Goal: Find specific page/section: Find specific page/section

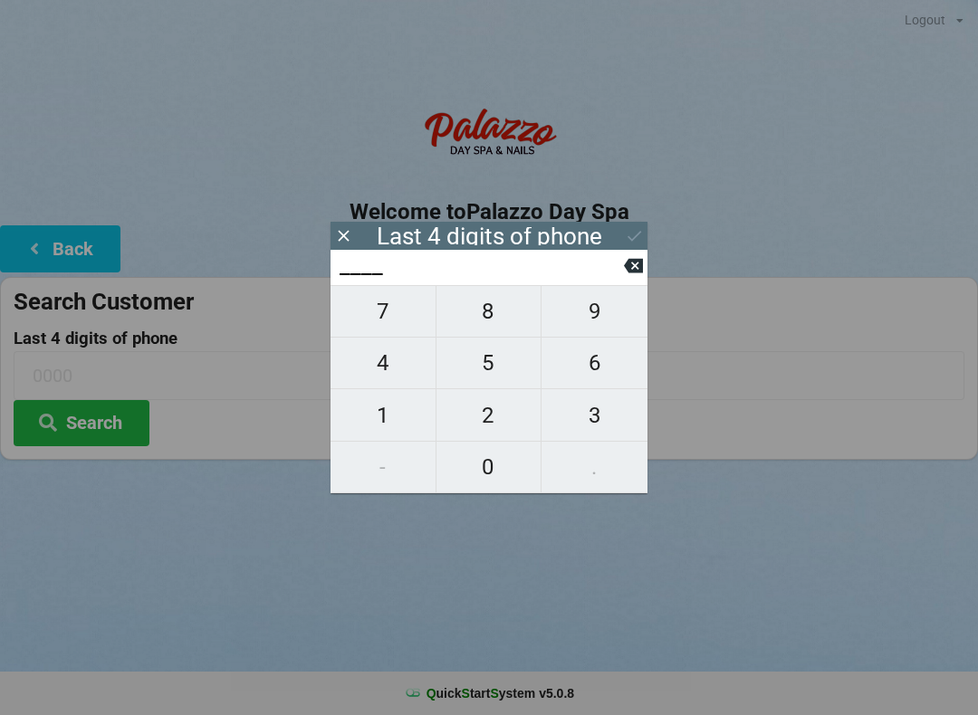
click at [376, 319] on span "7" at bounding box center [383, 311] width 105 height 38
type input "7___"
click at [484, 382] on span "5" at bounding box center [488, 363] width 105 height 38
type input "75__"
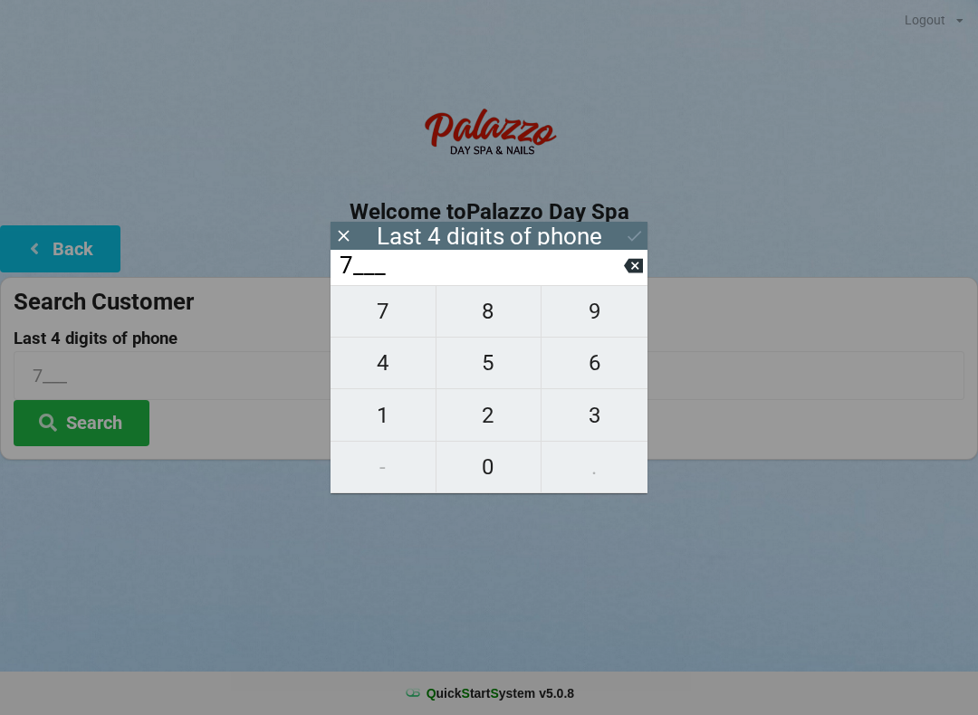
type input "75__"
click at [381, 323] on span "7" at bounding box center [383, 311] width 105 height 38
type input "757_"
click at [599, 311] on span "9" at bounding box center [594, 311] width 106 height 38
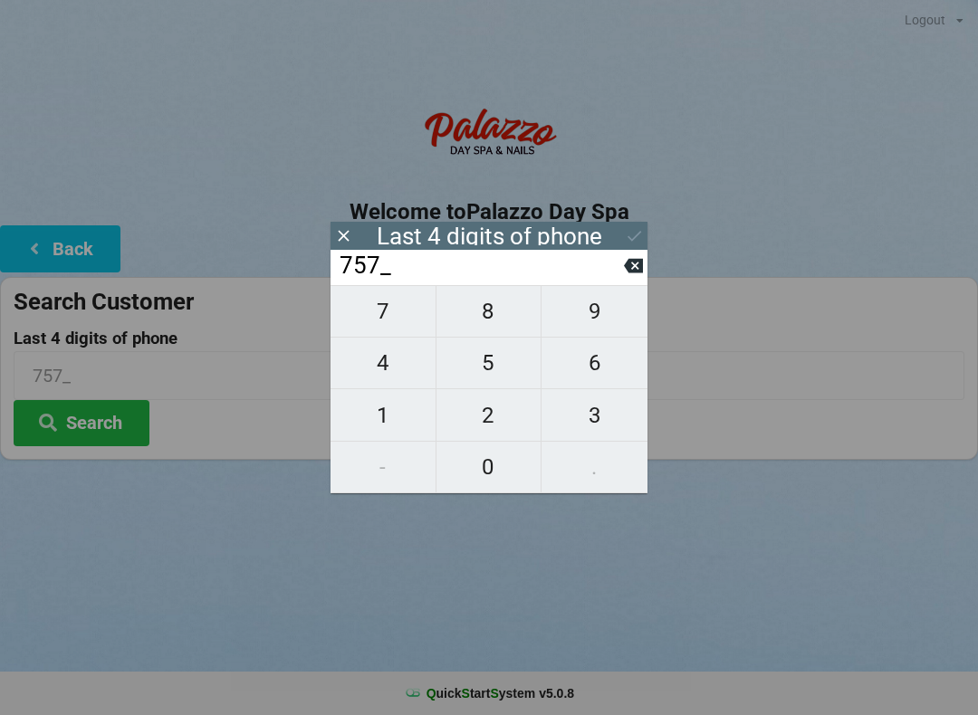
type input "7579"
click at [626, 268] on icon at bounding box center [633, 265] width 19 height 19
click at [591, 306] on span "9" at bounding box center [594, 311] width 106 height 38
type input "7579"
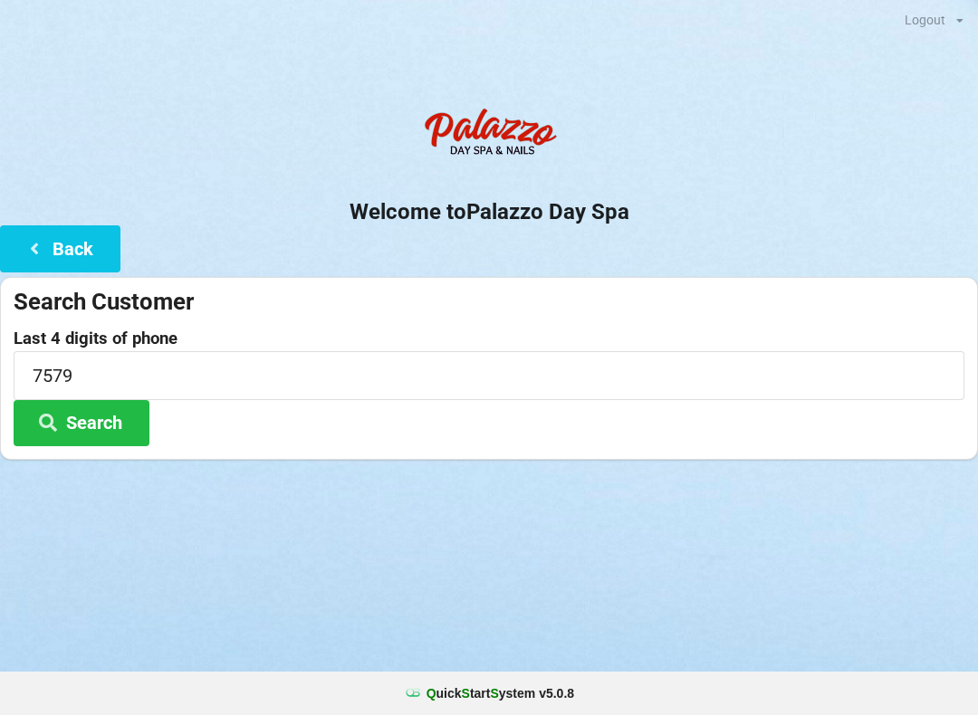
click at [84, 415] on button "Search" at bounding box center [82, 423] width 136 height 46
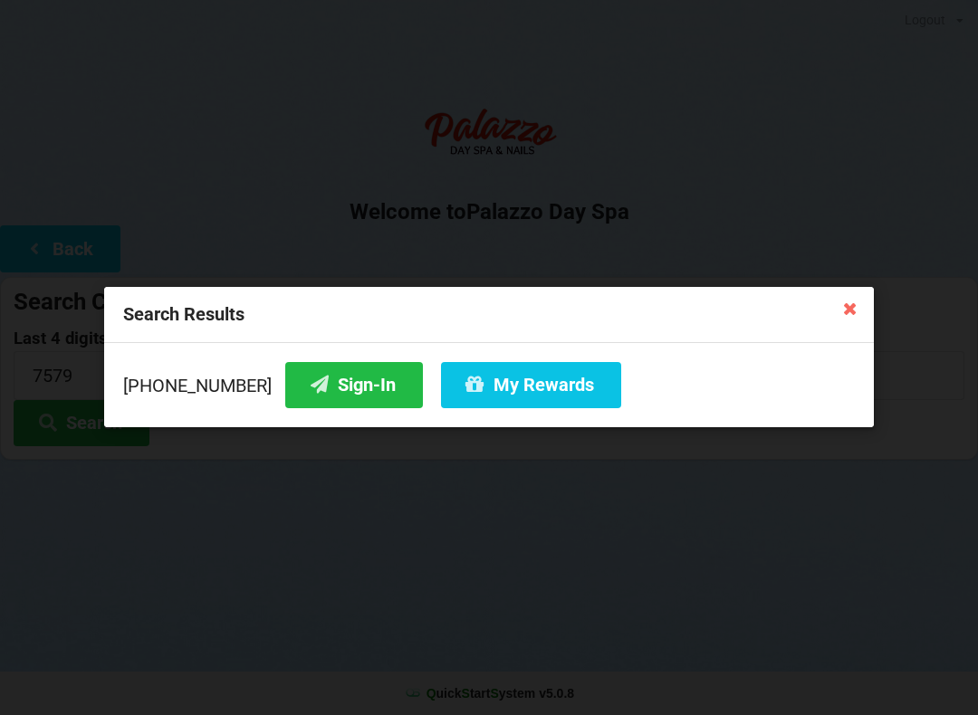
click at [353, 378] on button "Sign-In" at bounding box center [354, 385] width 138 height 46
